Goal: Task Accomplishment & Management: Understand process/instructions

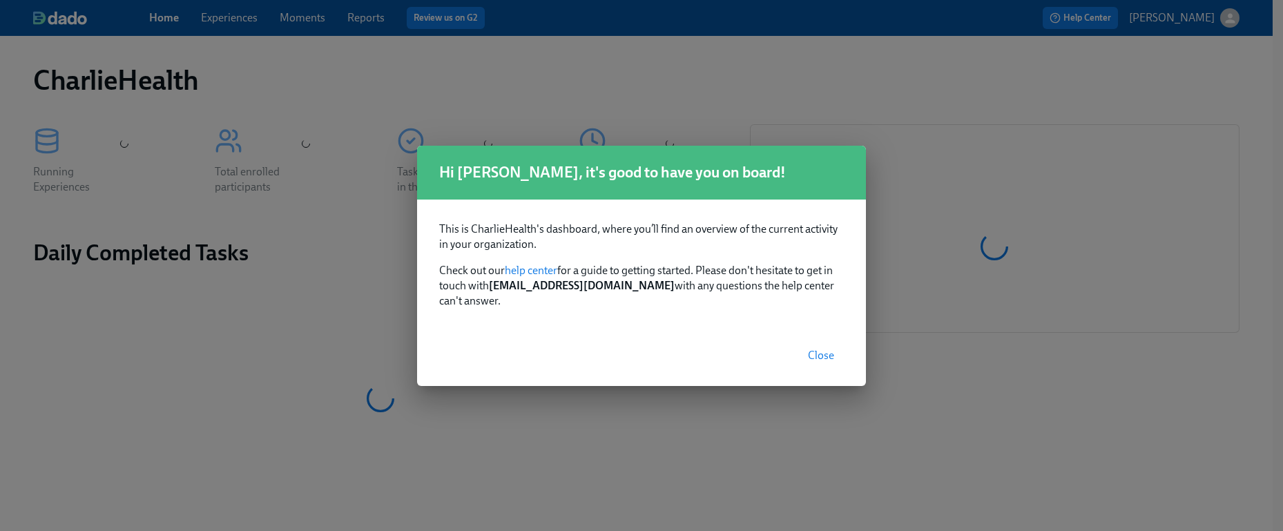
click at [827, 351] on span "Close" at bounding box center [821, 356] width 26 height 14
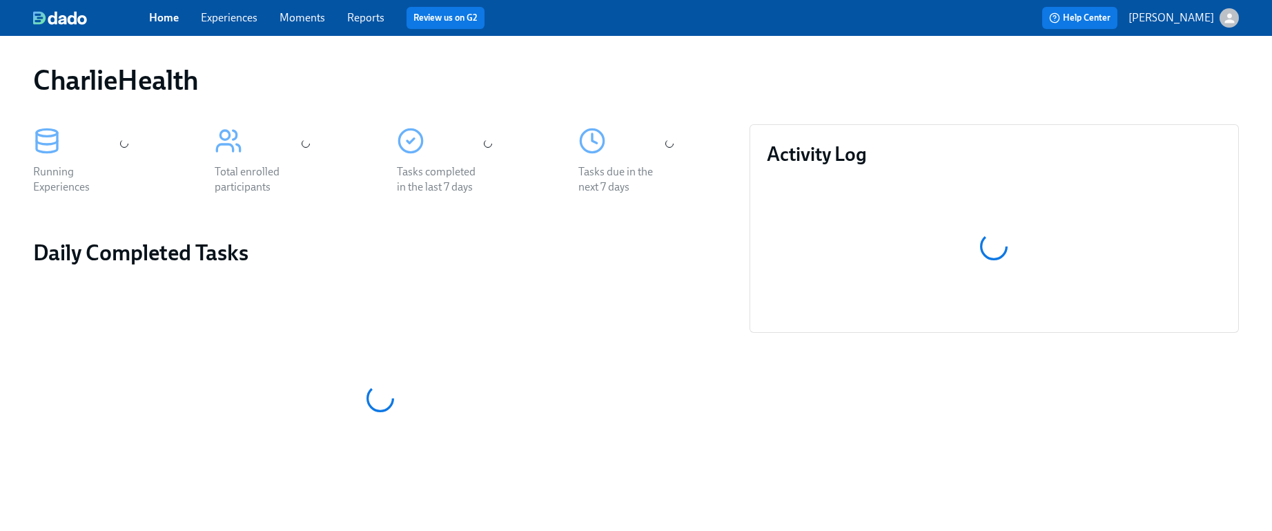
click at [218, 14] on link "Experiences" at bounding box center [229, 17] width 57 height 13
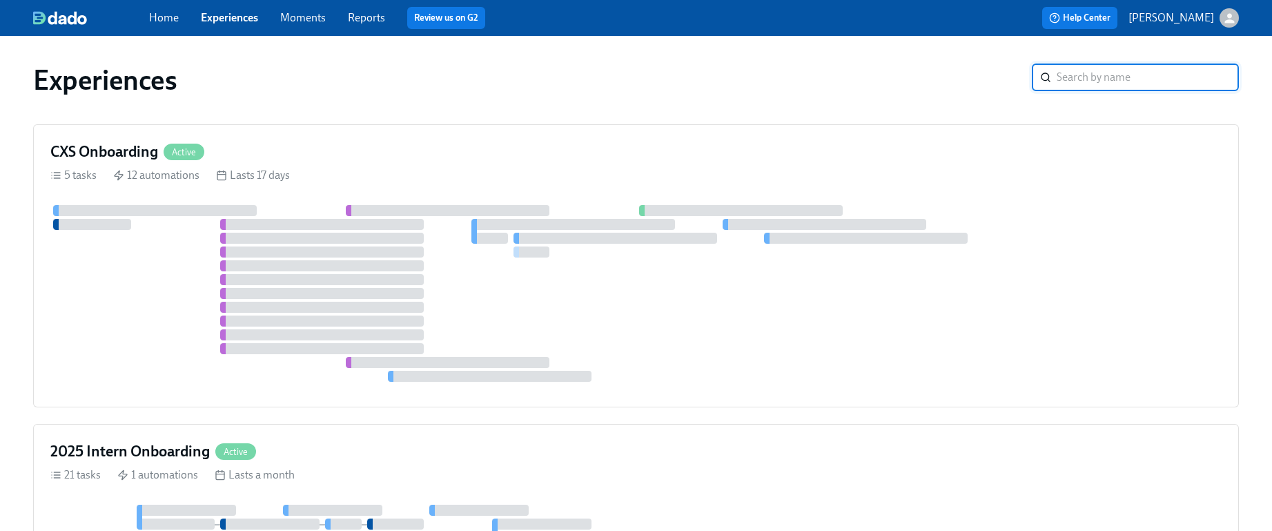
click at [1151, 73] on input "search" at bounding box center [1148, 78] width 182 height 28
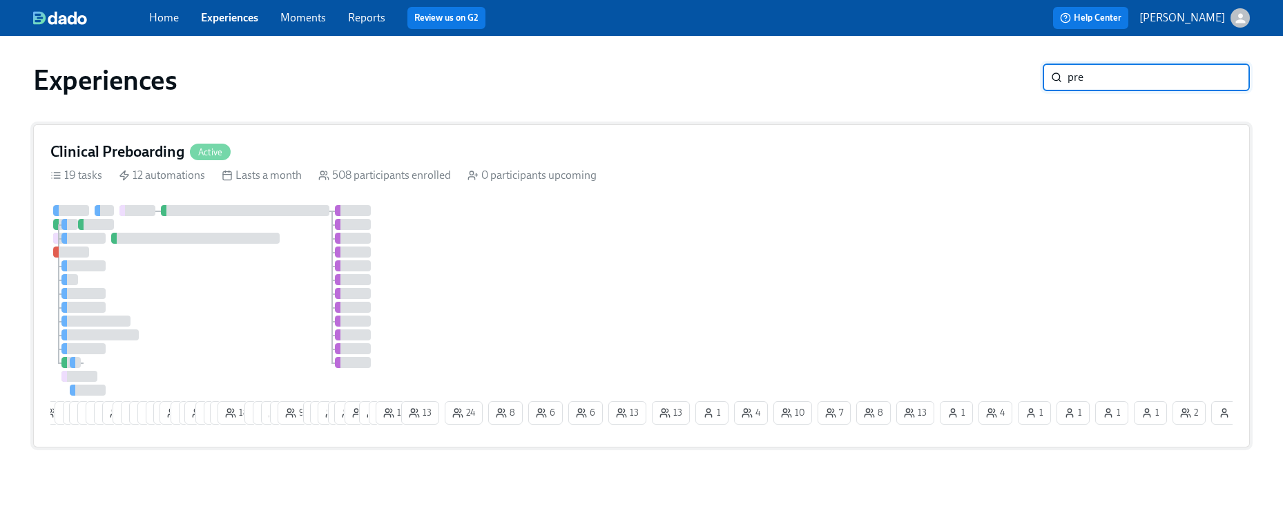
type input "pre"
click at [1069, 229] on div "5 5 4 24 24 15 13 13 3 3 5 7 4 8 29 4 2 19 7 7 12 18 9 8 9 4 9 7 17 14 4 23 3 1…" at bounding box center [641, 317] width 1182 height 225
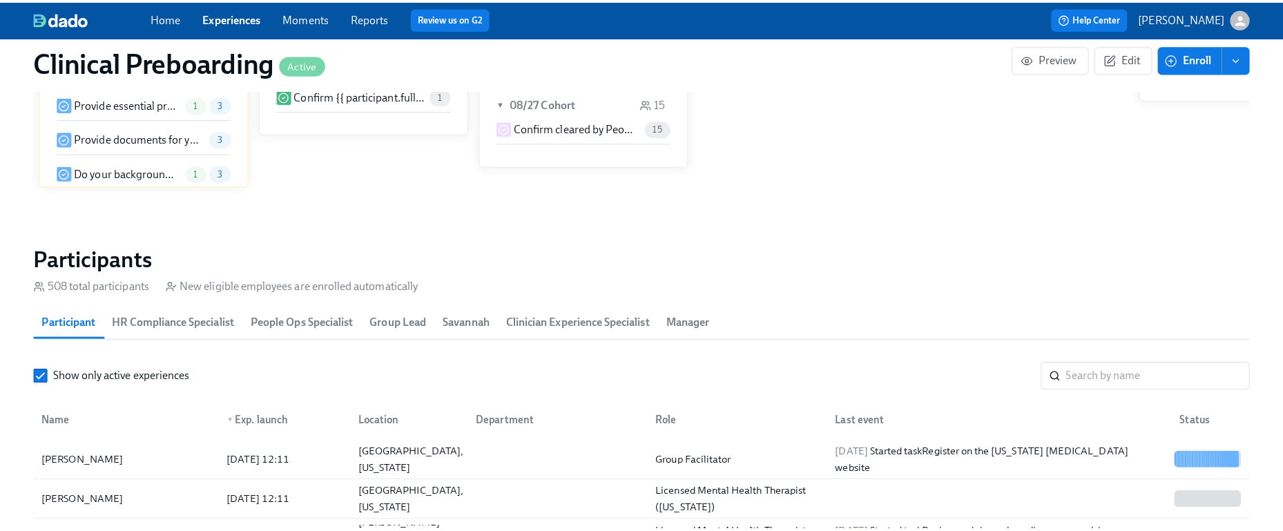
scroll to position [1348, 0]
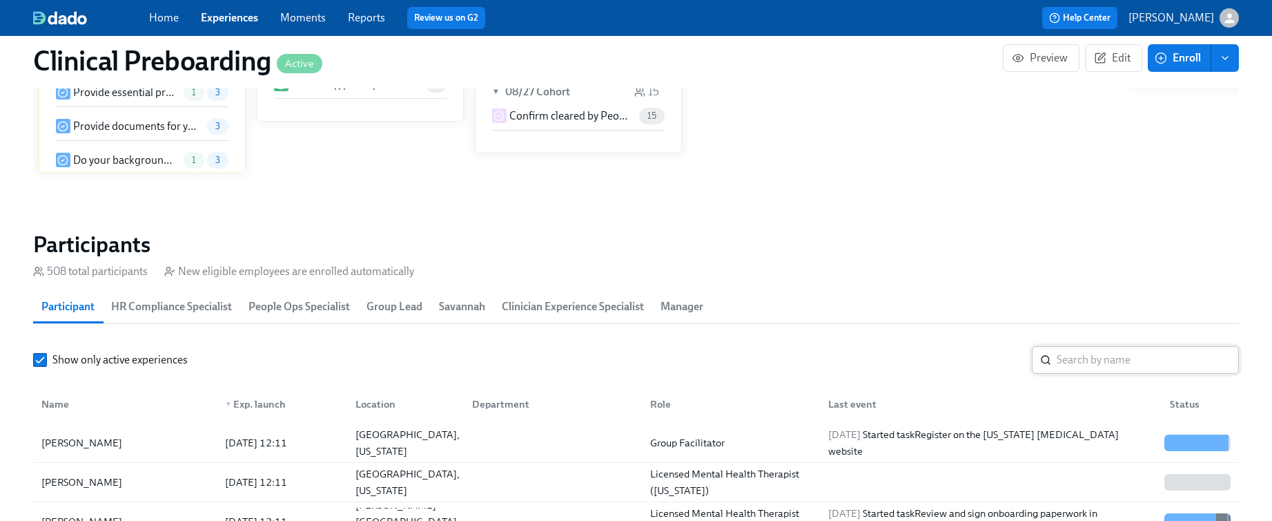
click at [1074, 367] on input "search" at bounding box center [1148, 360] width 182 height 28
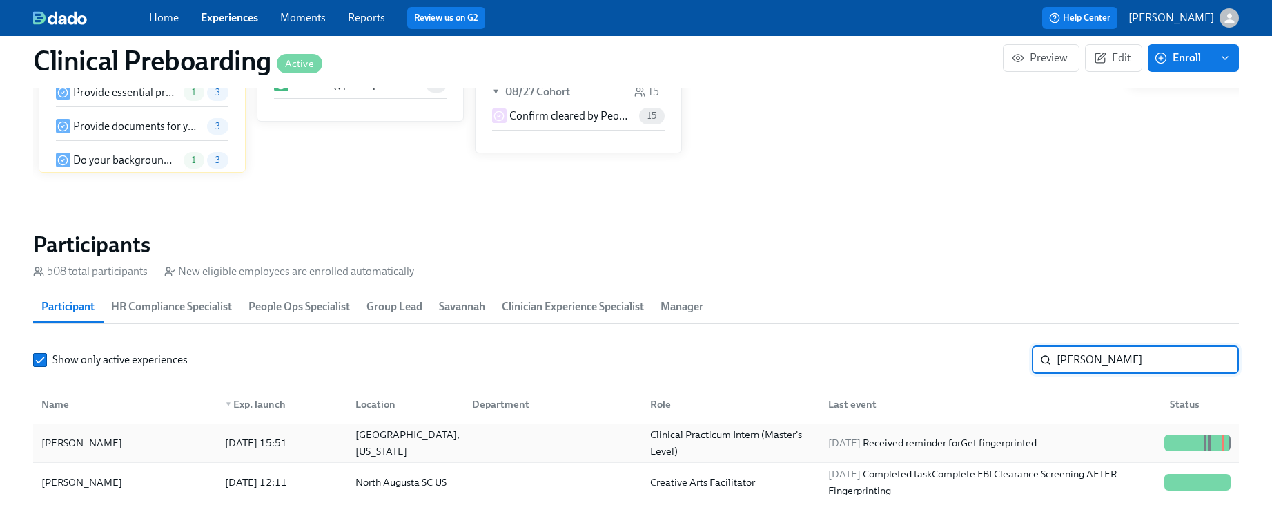
type input "[PERSON_NAME]"
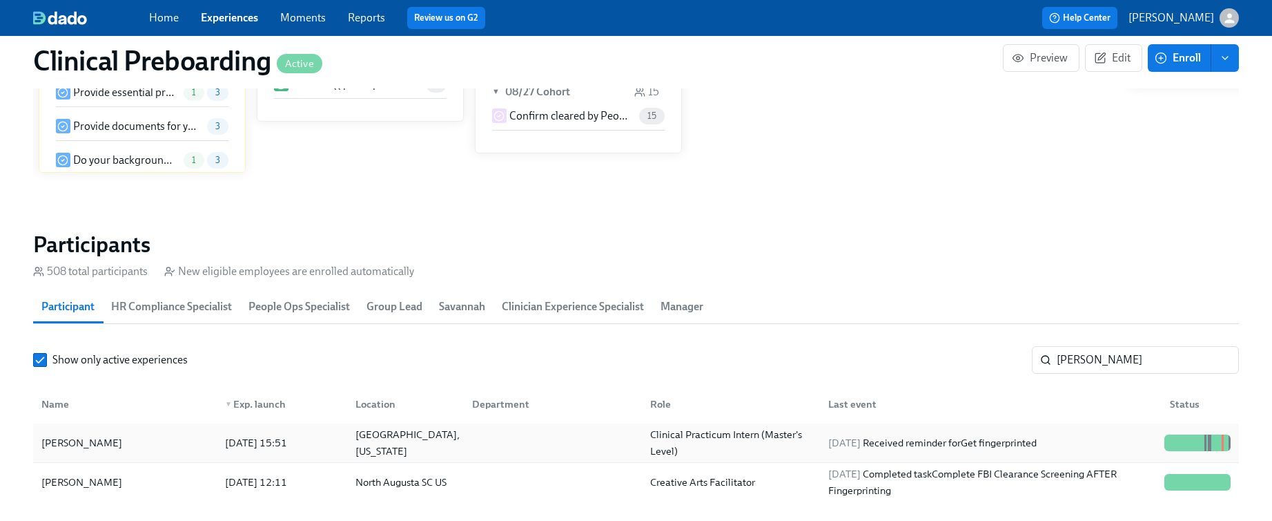
click at [131, 451] on div "[PERSON_NAME]" at bounding box center [125, 443] width 178 height 28
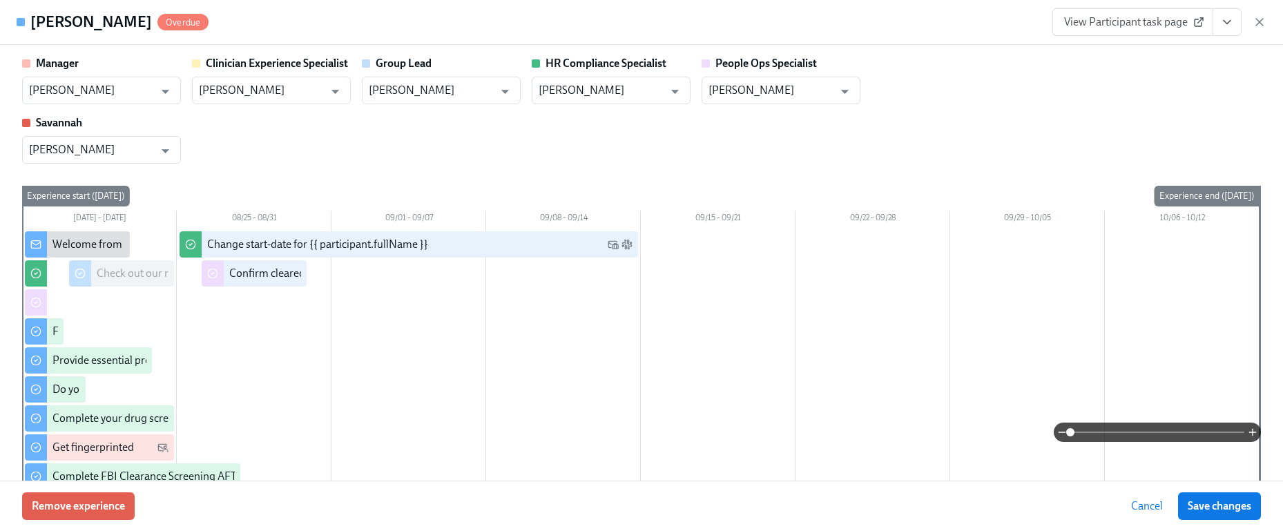
click at [1185, 23] on span "View Participant task page" at bounding box center [1132, 22] width 137 height 14
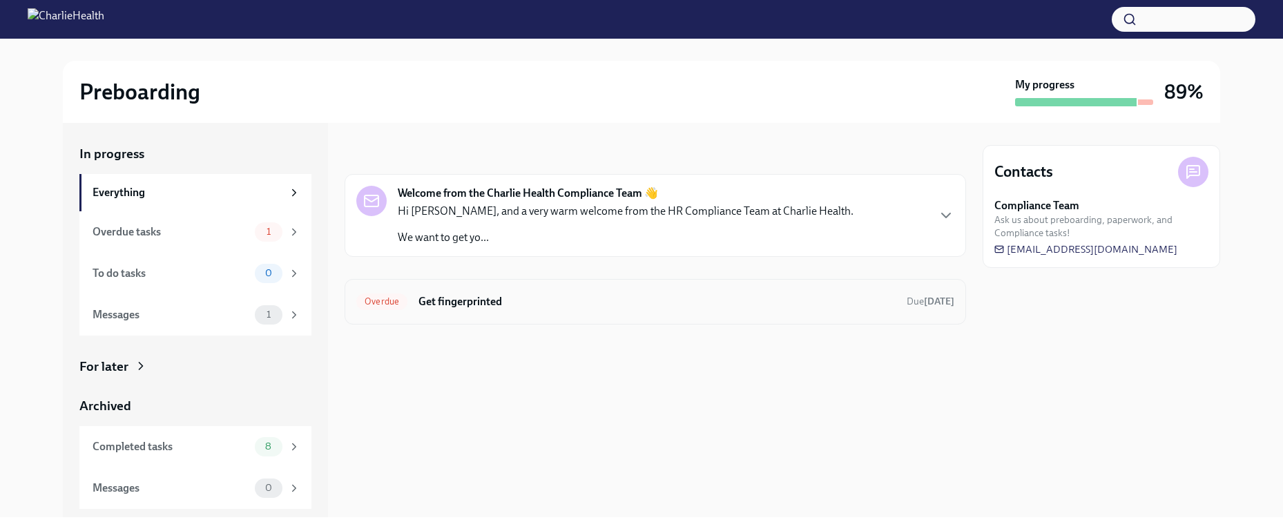
click at [646, 300] on h6 "Get fingerprinted" at bounding box center [656, 301] width 477 height 15
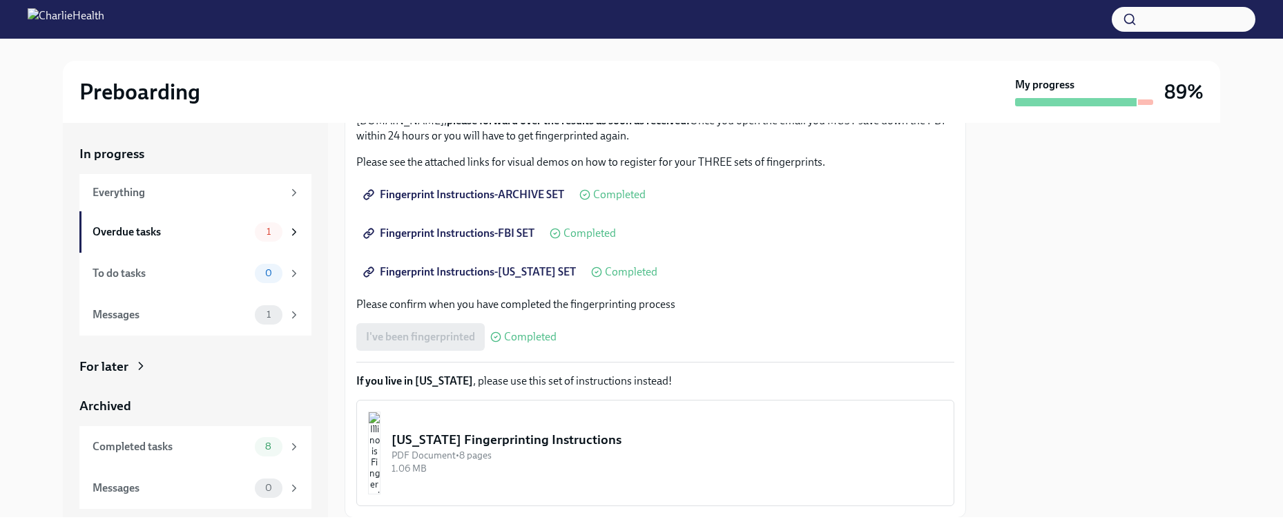
scroll to position [231, 0]
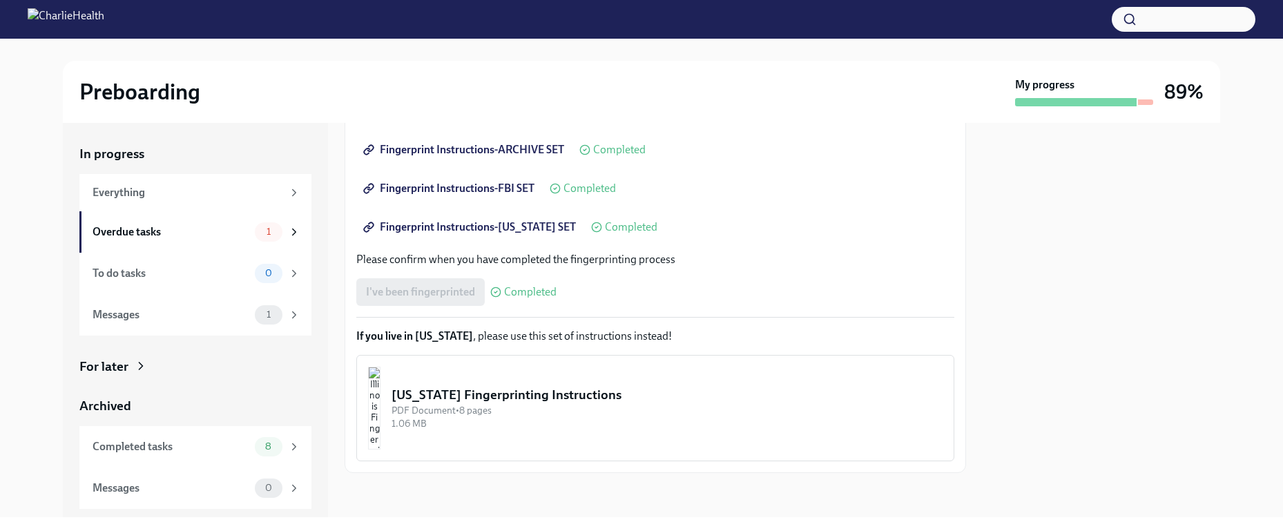
click at [481, 404] on div "PDF Document • 8 pages" at bounding box center [666, 410] width 551 height 13
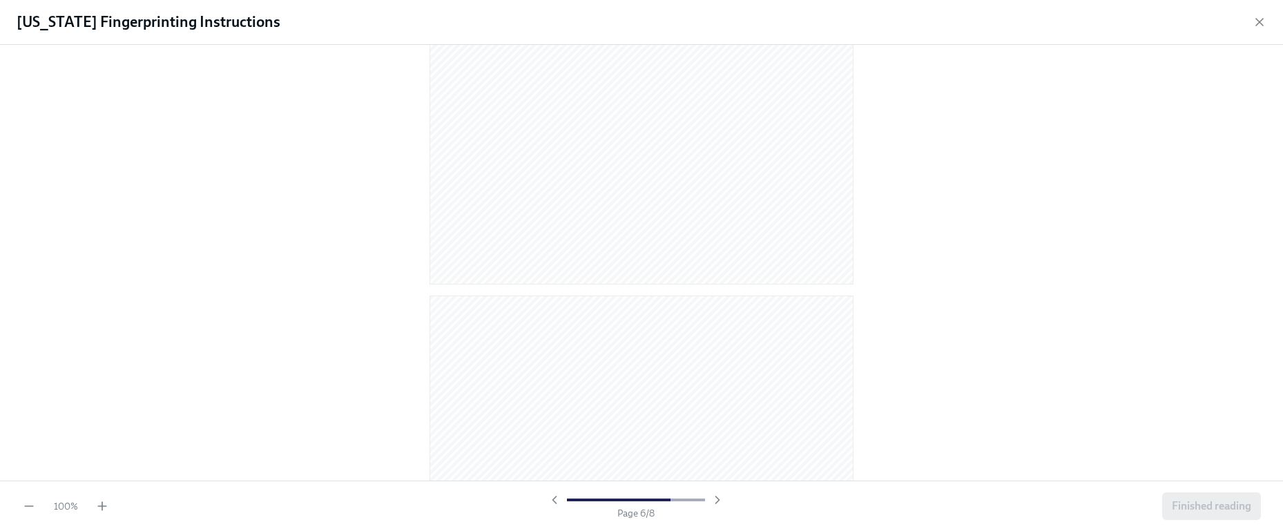
scroll to position [4049, 0]
click at [1200, 511] on span "Finished reading" at bounding box center [1211, 506] width 79 height 14
